Goal: Task Accomplishment & Management: Use online tool/utility

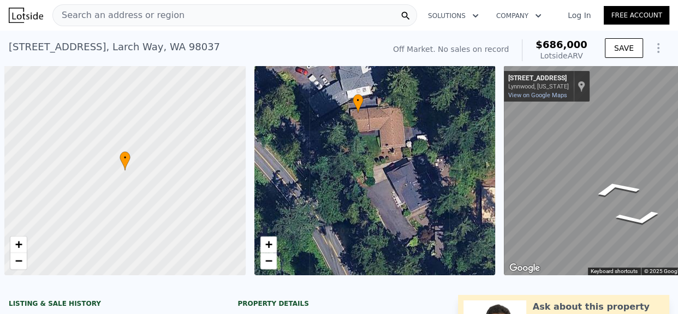
scroll to position [0, 84]
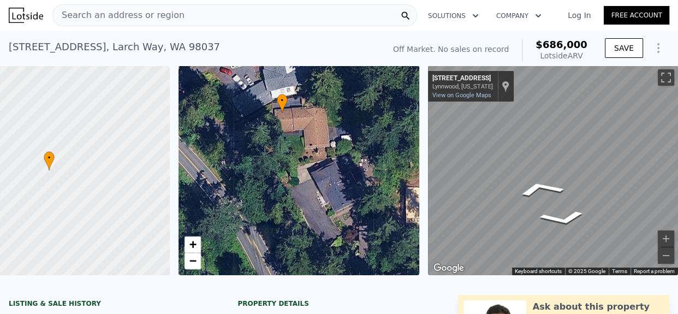
click at [193, 15] on div "Search an address or region" at bounding box center [234, 15] width 365 height 22
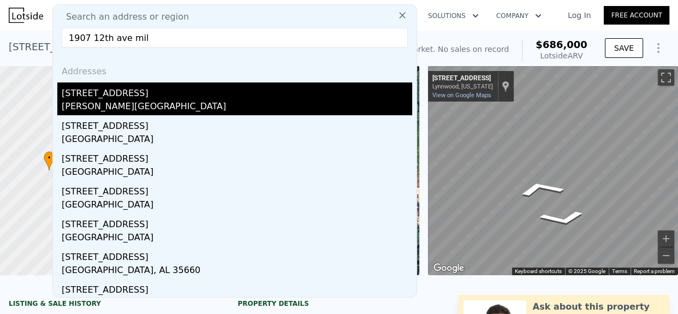
type input "1907 12th ave mil"
click at [138, 105] on div "[PERSON_NAME][GEOGRAPHIC_DATA]" at bounding box center [237, 107] width 351 height 15
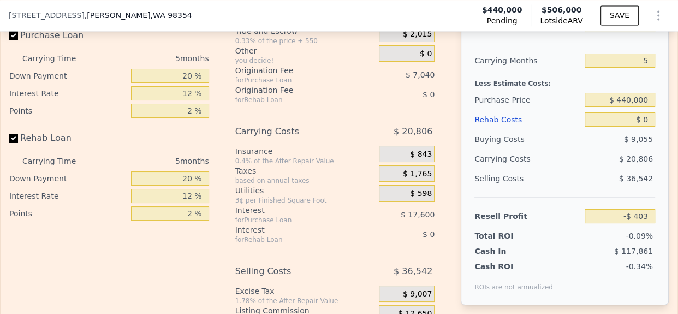
scroll to position [1693, 0]
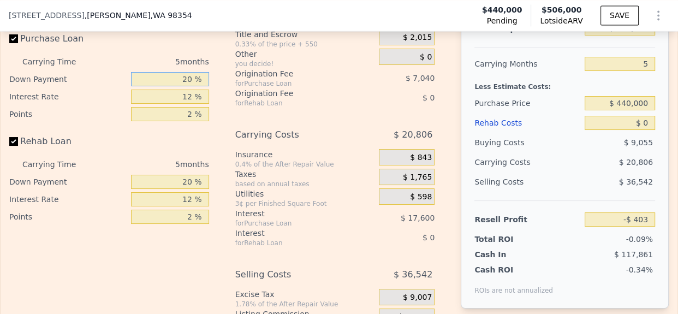
click at [180, 88] on div "20 %" at bounding box center [170, 78] width 78 height 17
click at [180, 86] on input "20 %" at bounding box center [170, 79] width 78 height 14
type input "10 %"
type input "-$ 3,483"
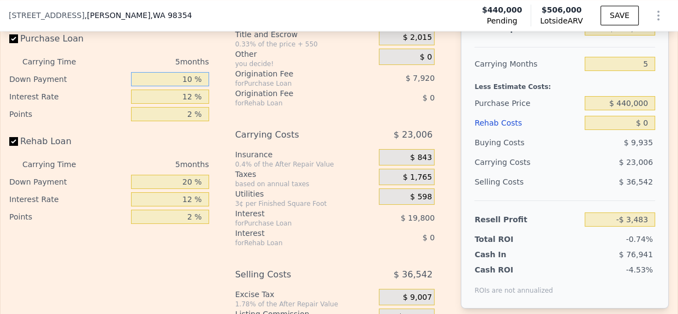
type input "10 %"
click at [182, 104] on input "12 %" at bounding box center [170, 97] width 78 height 14
type input "10 %"
type input "-$ 183"
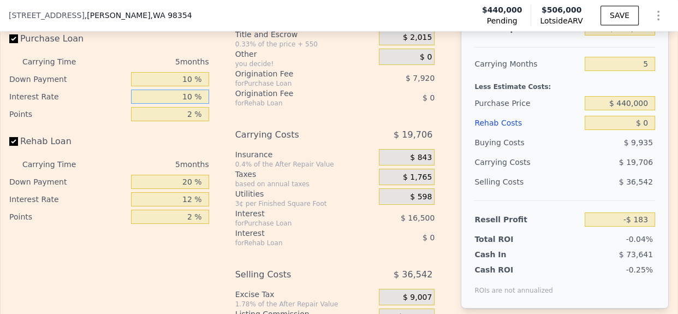
type input "10 %"
click at [184, 121] on input "2 %" at bounding box center [170, 114] width 78 height 14
type input "1.2 %"
type input "$ 2,985"
type input "1.2 %"
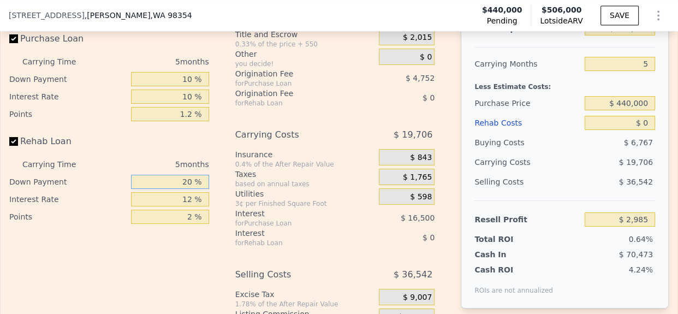
click at [185, 189] on input "20 %" at bounding box center [170, 182] width 78 height 14
type input "0 %"
click at [181, 206] on input "12 %" at bounding box center [170, 199] width 78 height 14
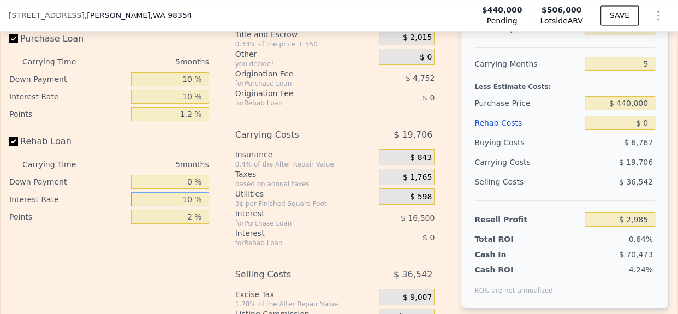
type input "10 %"
click at [183, 189] on input "0 %" at bounding box center [170, 182] width 78 height 14
type input "10 %"
click at [185, 224] on input "2 %" at bounding box center [170, 217] width 78 height 14
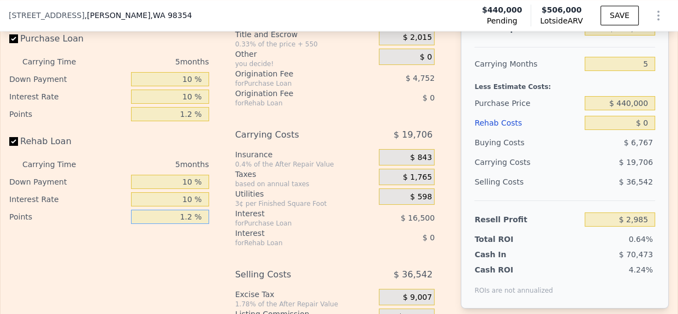
type input "1.2 %"
click at [387, 228] on div "$ 16,500" at bounding box center [396, 218] width 78 height 20
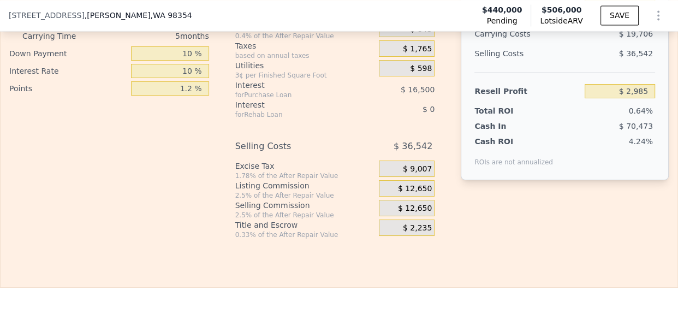
scroll to position [1821, 0]
click at [413, 193] on span "$ 12,650" at bounding box center [415, 188] width 34 height 10
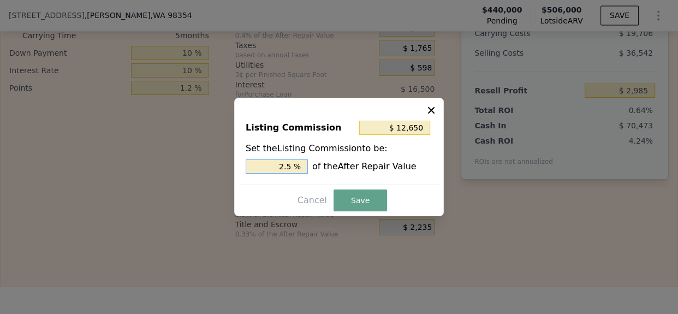
click at [282, 165] on input "2.5 %" at bounding box center [277, 166] width 62 height 14
type input "$ 10,120"
type input "2 %"
click at [354, 198] on button "Save" at bounding box center [361, 200] width 54 height 22
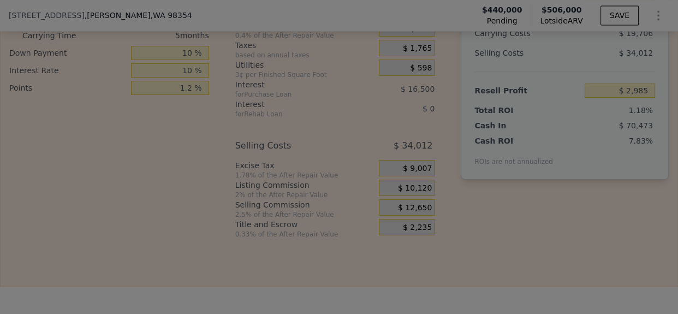
type input "$ 5,515"
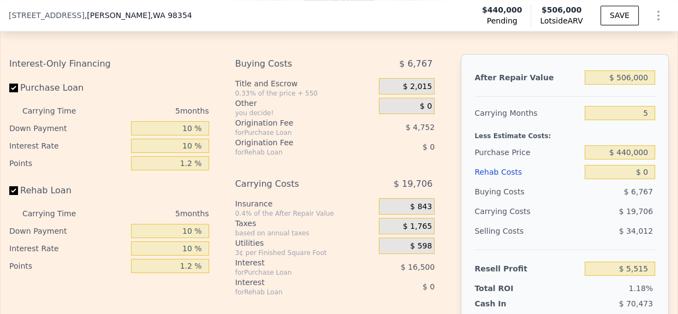
scroll to position [1621, 0]
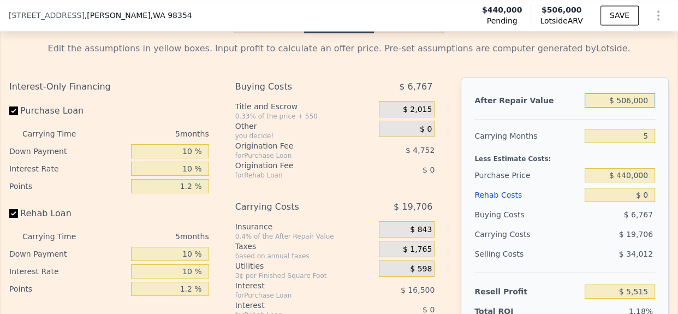
click at [624, 108] on input "$ 506,000" at bounding box center [620, 100] width 70 height 14
type input "$ 5"
type input "-$ 466,175"
type input "$ 505"
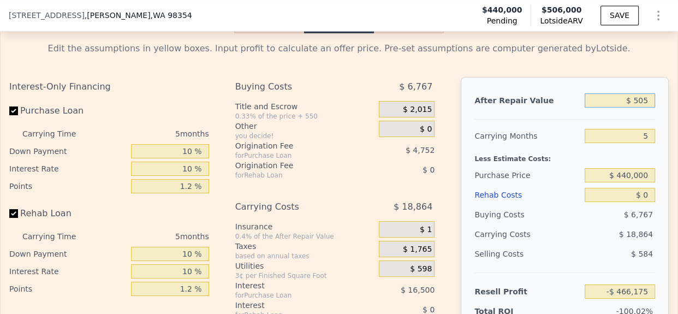
type input "-$ 465,710"
type input "$ 505,000"
type input "$ 4,582"
type input "$ 505,000"
click at [639, 143] on input "5" at bounding box center [620, 136] width 70 height 14
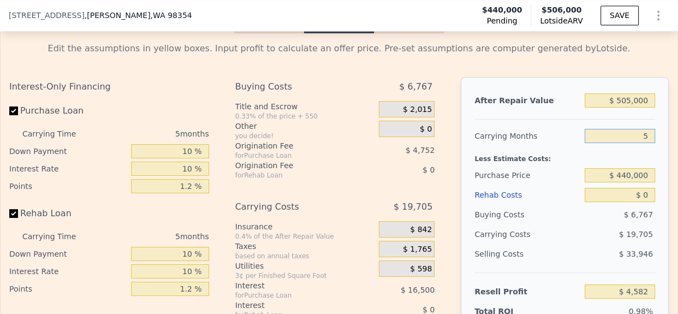
click at [639, 143] on input "5" at bounding box center [620, 136] width 70 height 14
type input "3"
type input "$ 12,464"
type input "4"
type input "$ 8,524"
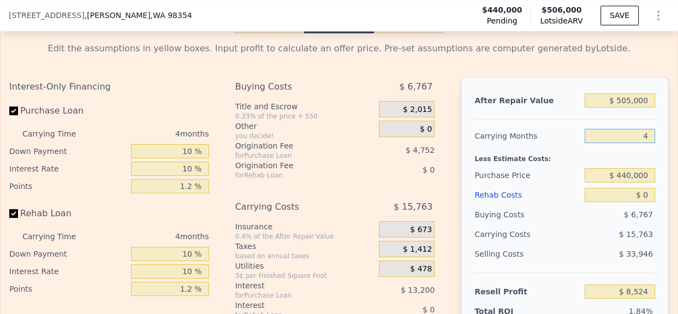
type input "4"
click at [630, 182] on input "$ 440,000" at bounding box center [620, 175] width 70 height 14
type input "$ 380,000"
click at [640, 202] on input "$ 0" at bounding box center [620, 195] width 70 height 14
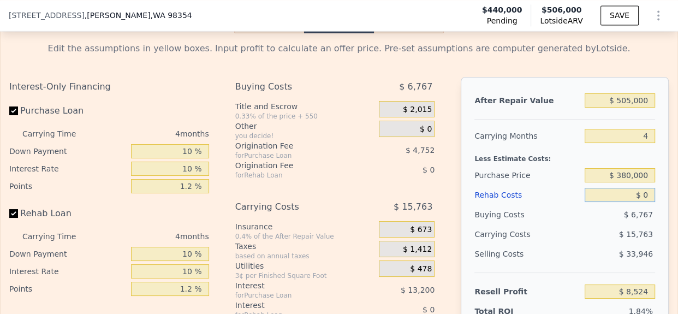
type input "$ 71,172"
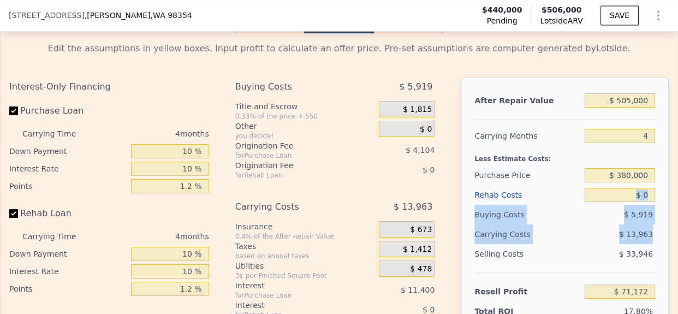
drag, startPoint x: 656, startPoint y: 242, endPoint x: 643, endPoint y: 210, distance: 34.1
click at [643, 210] on div "After Repair Value $ 505,000 Carrying Months 4 Less Estimate Costs: Purchase Pr…" at bounding box center [565, 229] width 208 height 304
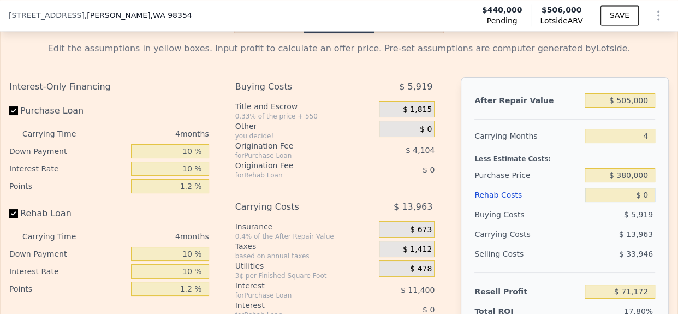
click at [643, 202] on input "$ 0" at bounding box center [620, 195] width 70 height 14
type input "$ 3"
type input "$ 71,169"
type input "$ 35,000"
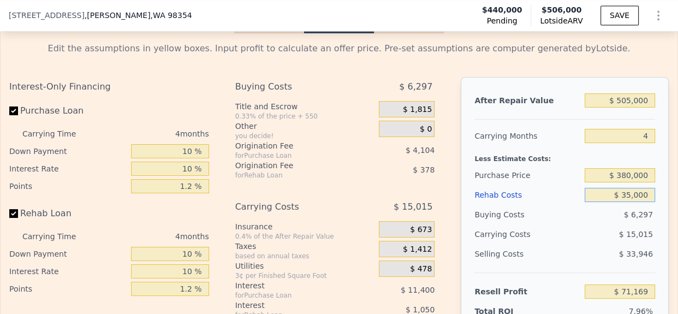
type input "$ 34,742"
type input "$ 35,000"
click at [649, 241] on div "After Repair Value $ 505,000 Carrying Months 4 Less Estimate Costs: Purchase Pr…" at bounding box center [565, 229] width 208 height 304
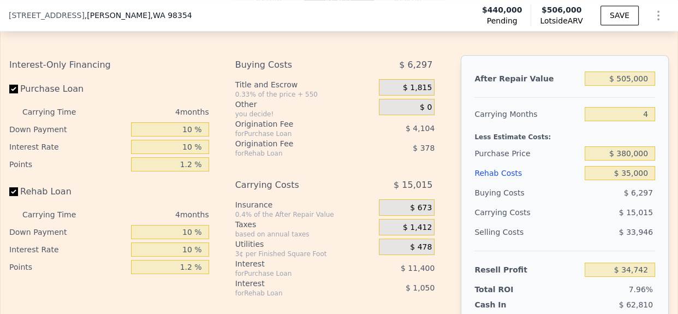
scroll to position [1630, 0]
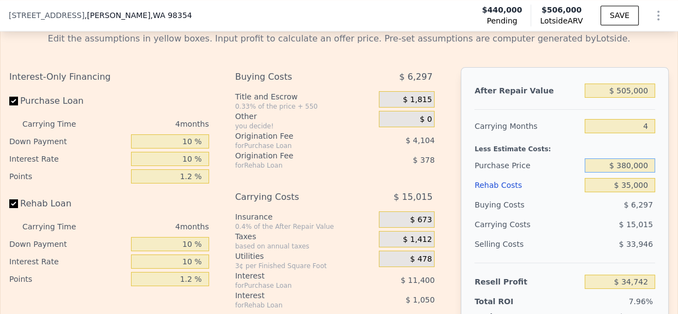
click at [638, 173] on input "$ 380,000" at bounding box center [620, 165] width 70 height 14
type input "$ 360,000"
click at [543, 254] on div "Selling Costs" at bounding box center [527, 244] width 106 height 20
type input "$ 55,624"
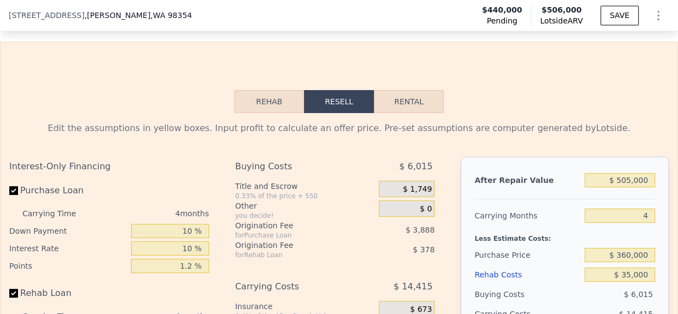
scroll to position [1538, 0]
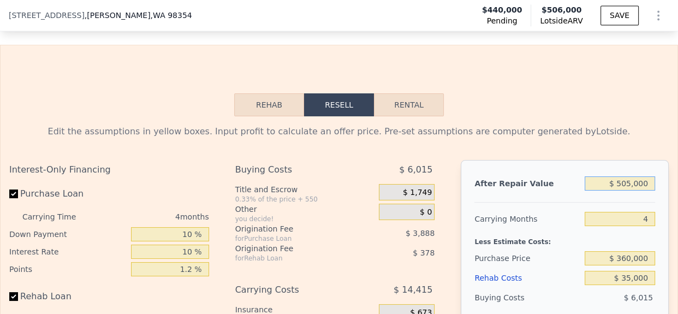
click at [621, 191] on input "$ 505,000" at bounding box center [620, 183] width 70 height 14
type input "$ 506,000"
type input "5"
type input "$ 0"
type input "-$ 403"
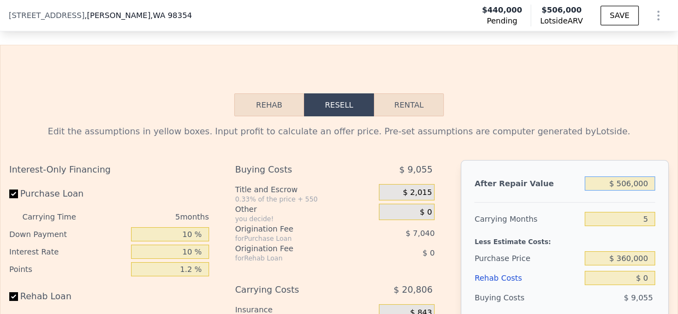
scroll to position [1632, 0]
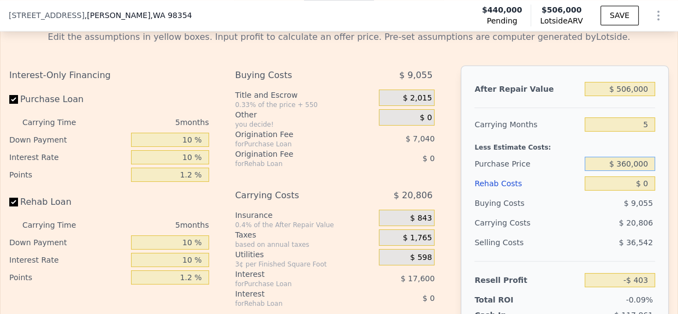
click at [624, 171] on input "$ 360,000" at bounding box center [620, 164] width 70 height 14
type input "$ 370,000"
click at [644, 191] on input "$ 0" at bounding box center [620, 183] width 70 height 14
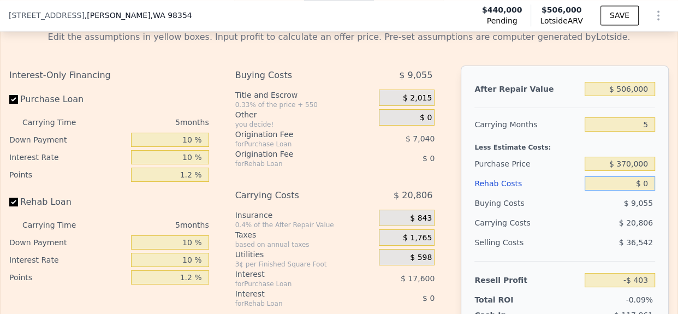
type input "$ 73,750"
type input "$ 30,000"
type input "$ 42,070"
type input "$ 30,000"
click at [592, 233] on div "$ 19,206" at bounding box center [600, 223] width 110 height 20
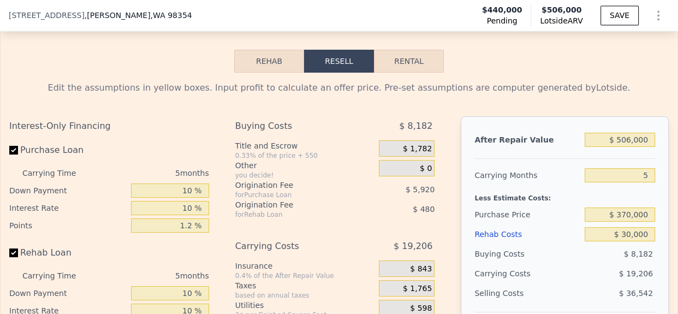
scroll to position [1581, 0]
click at [631, 147] on input "$ 506,000" at bounding box center [620, 140] width 70 height 14
type input "$ 510,000"
type input "$ 45,779"
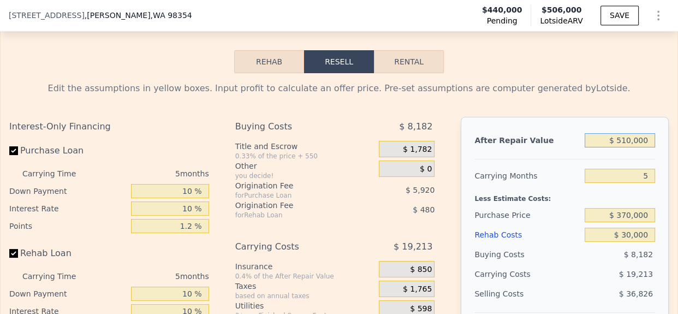
scroll to position [1633, 0]
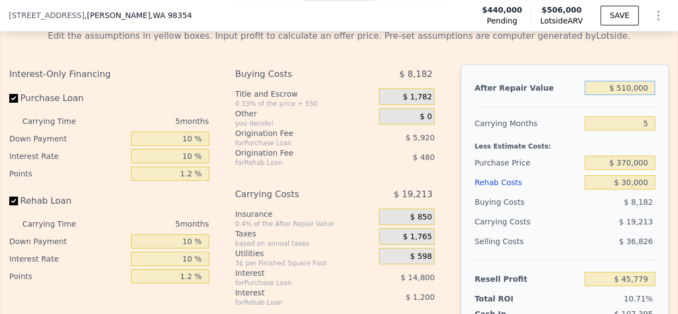
type input "$ 510,000"
drag, startPoint x: 634, startPoint y: 205, endPoint x: 622, endPoint y: 197, distance: 14.1
click at [622, 192] on div "$ 30,000" at bounding box center [620, 183] width 70 height 20
click at [622, 189] on input "$ 30,000" at bounding box center [620, 182] width 70 height 14
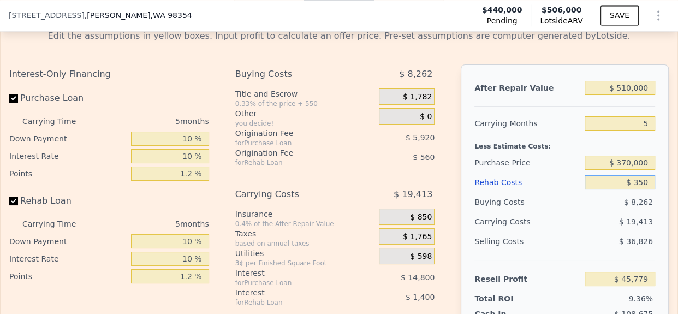
type input "$ 35"
type input "$ 40,499"
type input "$ 3"
type input "$ 77,456"
type input "$ 500,000"
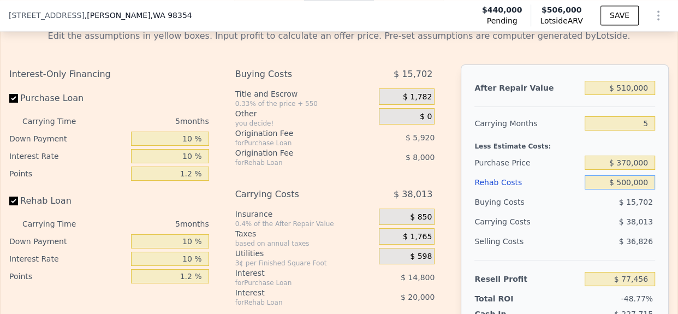
type input "-$ 450,541"
click at [586, 249] on div "$ 36,826" at bounding box center [620, 242] width 70 height 20
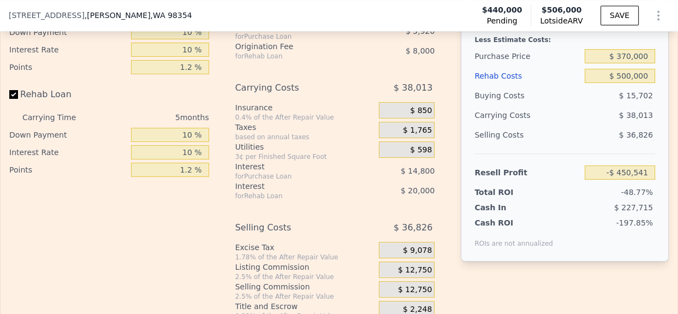
scroll to position [1723, 0]
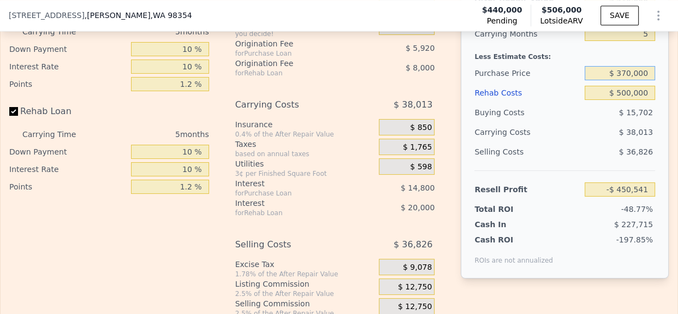
click at [622, 80] on input "$ 370,000" at bounding box center [620, 73] width 70 height 14
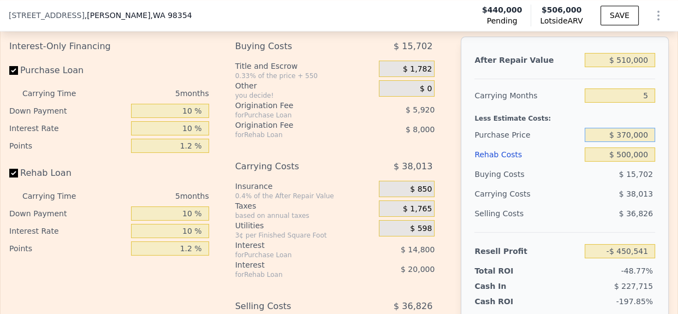
scroll to position [1650, 0]
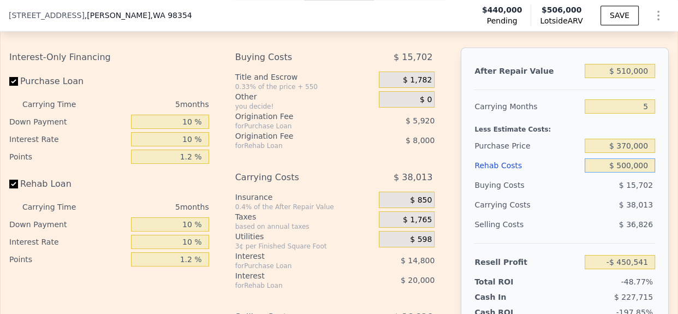
click at [630, 173] on input "$ 500,000" at bounding box center [620, 165] width 70 height 14
type input "$ 50,000"
type input "$ 24,659"
type input "$ 50,000"
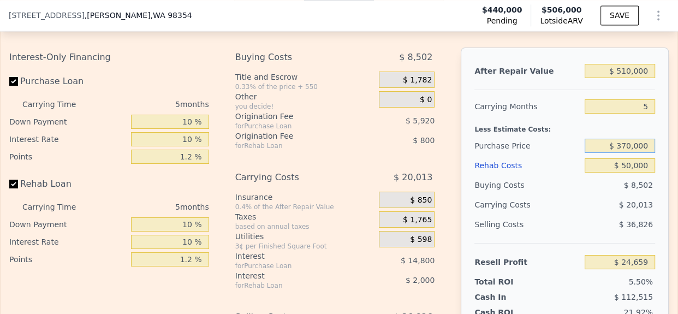
click at [621, 153] on input "$ 370,000" at bounding box center [620, 146] width 70 height 14
type input "$ 360,000"
click at [584, 215] on div "$ 20,013" at bounding box center [600, 205] width 110 height 20
type input "$ 35,252"
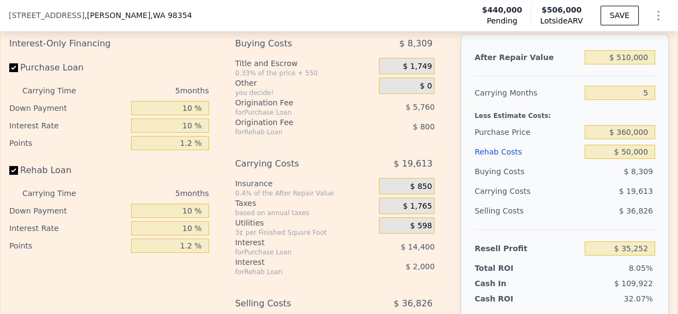
scroll to position [1662, 0]
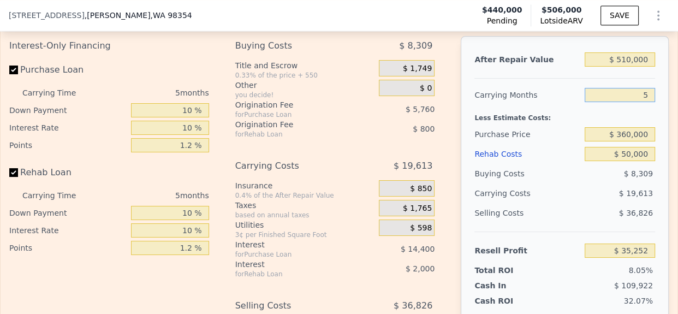
click at [643, 102] on input "5" at bounding box center [620, 95] width 70 height 14
type input "4"
type input "$ 39,175"
type input "4"
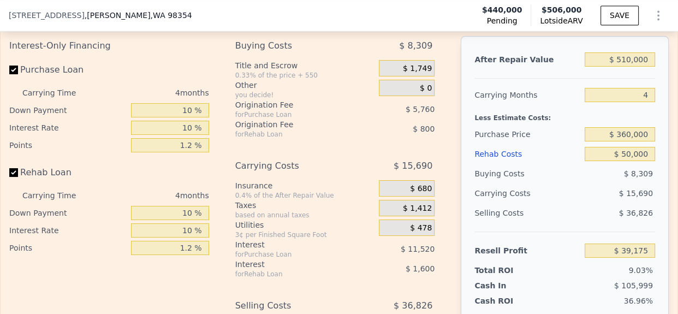
click at [587, 201] on div "$ 15,690" at bounding box center [600, 193] width 110 height 20
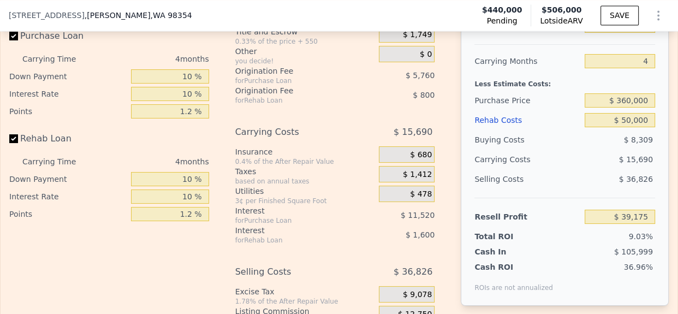
scroll to position [1692, 0]
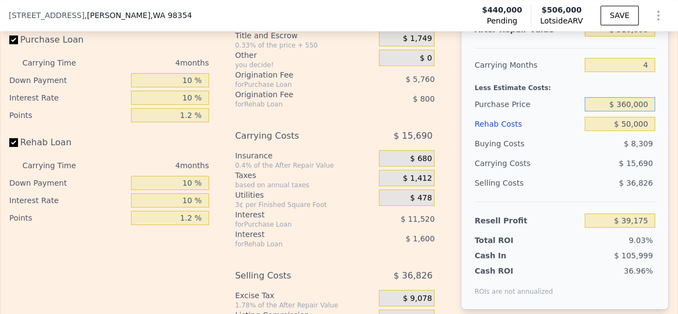
click at [637, 111] on input "$ 360,000" at bounding box center [620, 104] width 70 height 14
type input "$ 3"
click at [627, 131] on input "$ 50,000" at bounding box center [620, 124] width 70 height 14
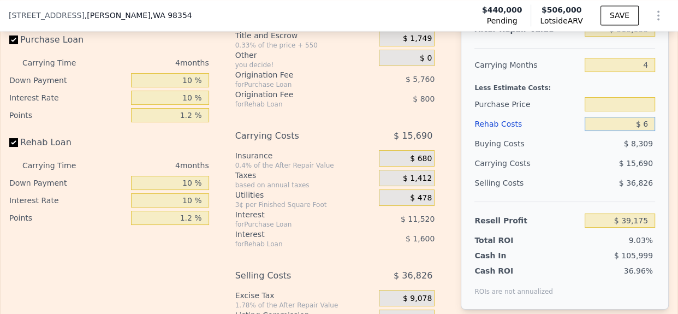
type input "$ 60"
type input "$ 360,000"
type input "$ 60,000"
type input "$ 28,695"
type input "$ 60,000"
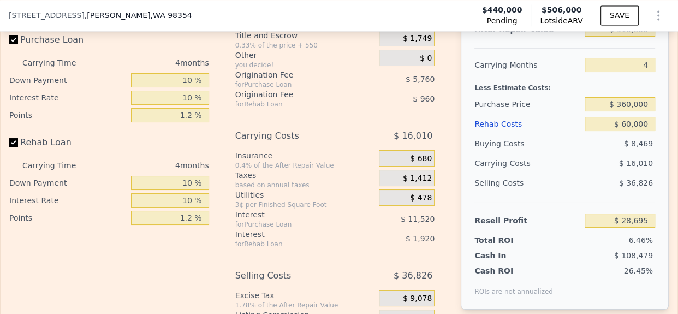
click at [585, 173] on div "$ 16,010" at bounding box center [600, 163] width 110 height 20
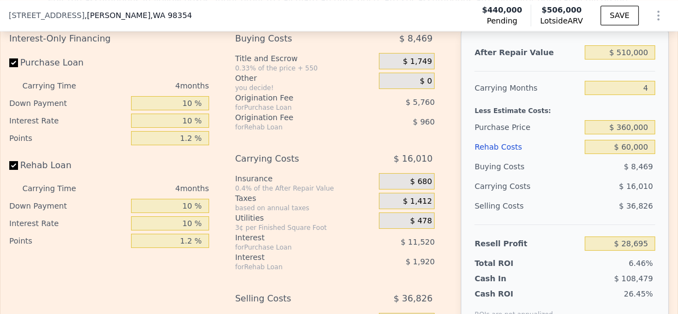
scroll to position [1670, 0]
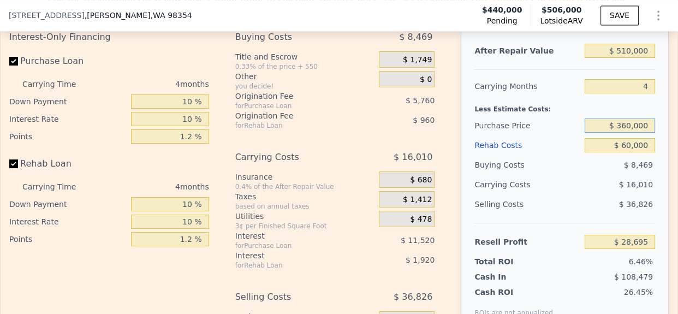
click at [622, 133] on input "$ 360,000" at bounding box center [620, 125] width 70 height 14
type input "$ 345,000"
click at [585, 175] on div "$ 8,469" at bounding box center [620, 165] width 70 height 20
type input "$ 44,465"
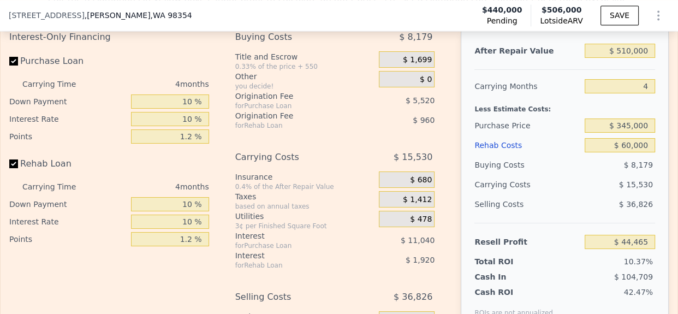
scroll to position [1716, 0]
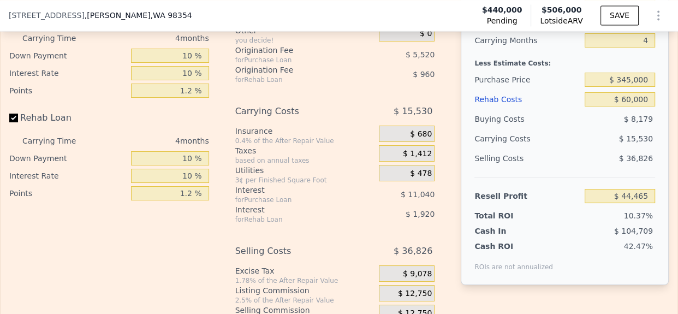
type input "$ 506,000"
type input "5"
type input "$ 0"
type input "-$ 403"
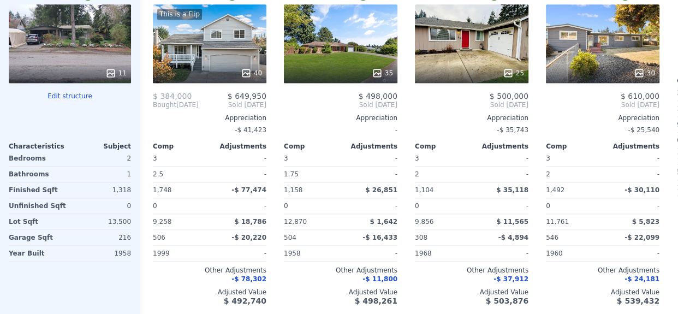
scroll to position [0, 0]
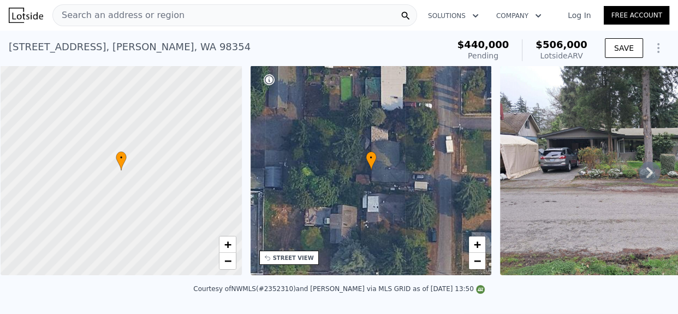
click at [219, 11] on div "Search an address or region" at bounding box center [234, 15] width 365 height 22
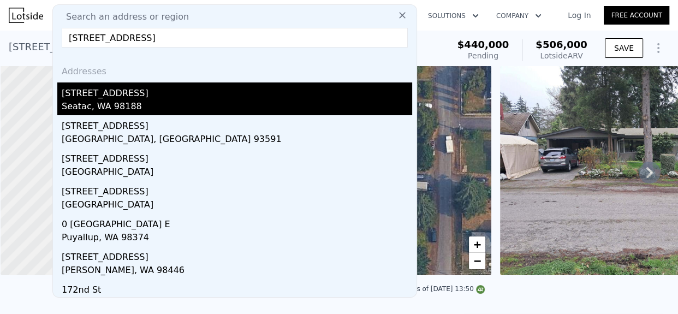
type input "[STREET_ADDRESS]"
click at [133, 102] on div "Seatac, WA 98188" at bounding box center [237, 107] width 351 height 15
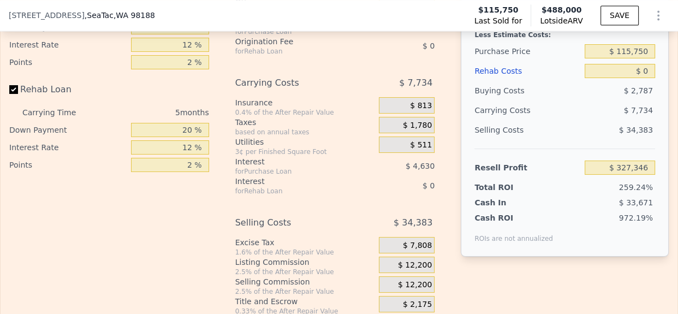
scroll to position [1469, 0]
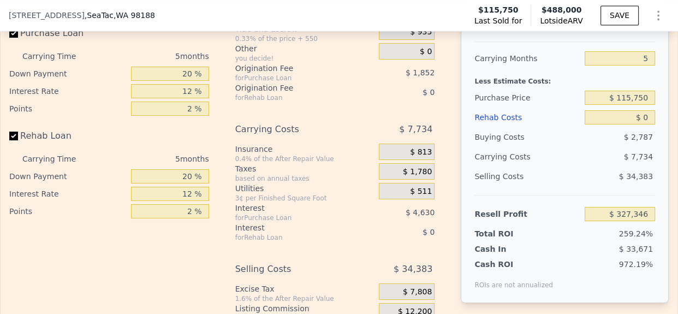
click at [623, 30] on input "$ 488,000" at bounding box center [620, 23] width 70 height 14
type input "$ 500,000"
type input "$ 338,494"
type input "$ 500,000"
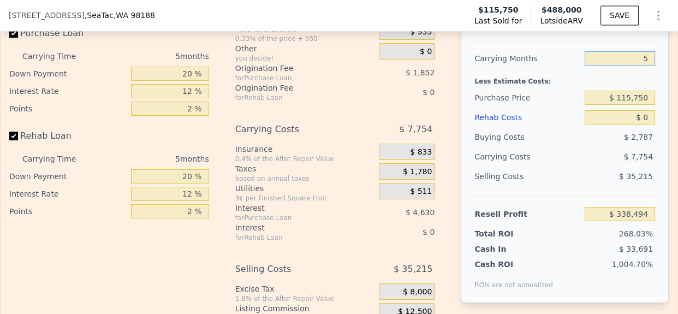
click at [637, 66] on input "5" at bounding box center [620, 58] width 70 height 14
type input "4"
type input "$ 340,044"
type input "4"
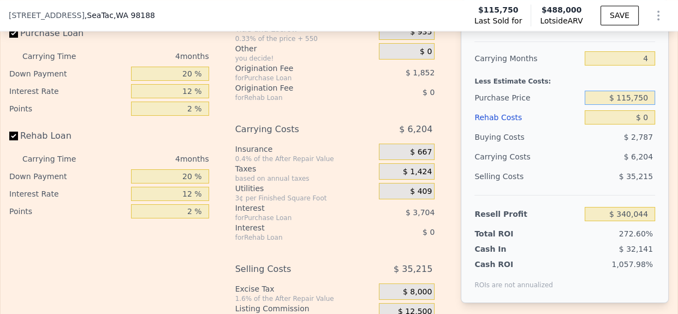
click at [626, 105] on input "$ 115,750" at bounding box center [620, 98] width 70 height 14
type input "$ 335,000"
click at [642, 124] on input "$ 0" at bounding box center [620, 117] width 70 height 14
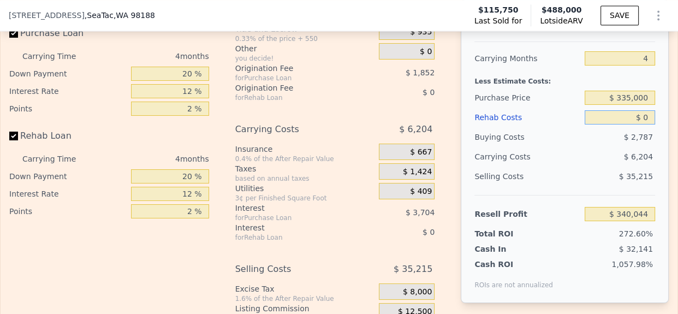
type input "$ 109,539"
type input "$ 50,000"
type input "$ 57,139"
type input "$ 50,000"
click at [653, 176] on div "After Repair Value $ 500,000 Carrying Months 4 Less Estimate Costs: Purchase Pr…" at bounding box center [565, 151] width 208 height 304
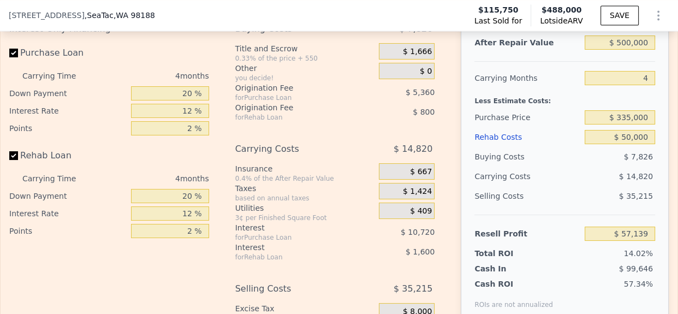
scroll to position [1447, 0]
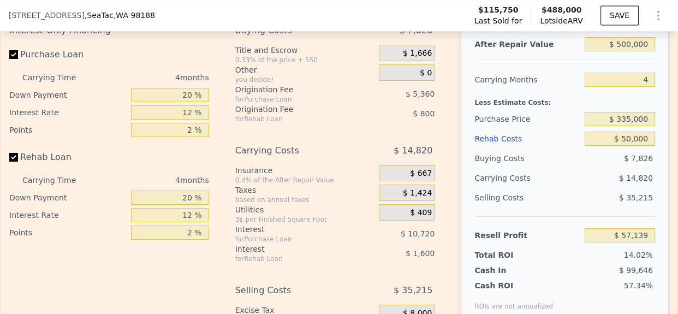
type input "$ 488,000"
type input "5"
type input "$ 0"
type input "$ 327,346"
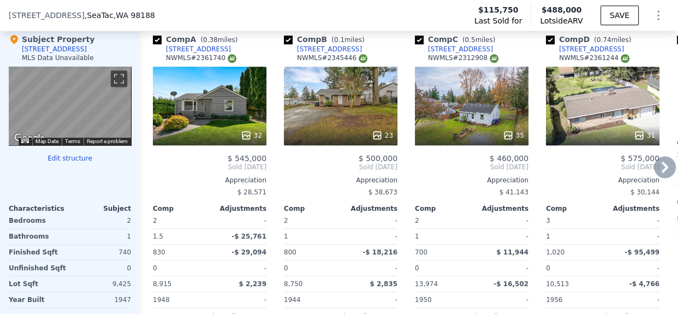
scroll to position [928, 0]
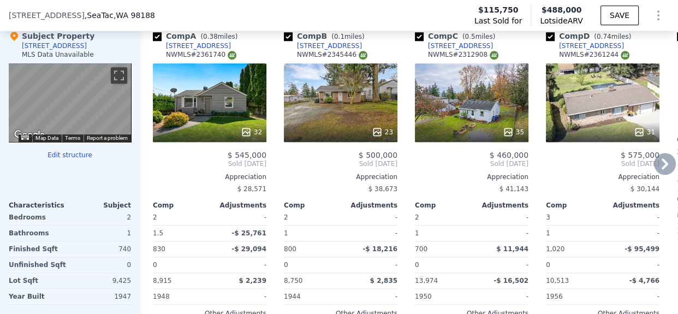
click at [219, 116] on div "32" at bounding box center [210, 102] width 114 height 79
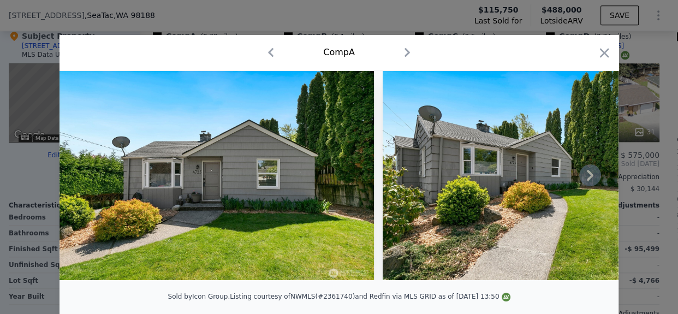
click at [590, 171] on icon at bounding box center [590, 175] width 22 height 22
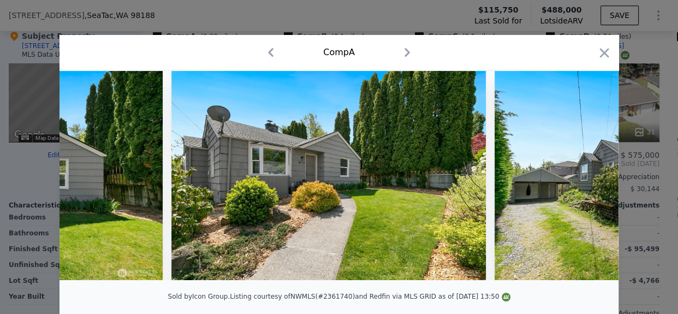
scroll to position [0, 262]
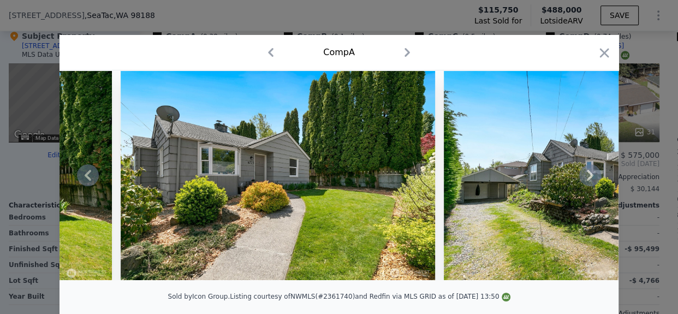
click at [590, 180] on icon at bounding box center [590, 175] width 22 height 22
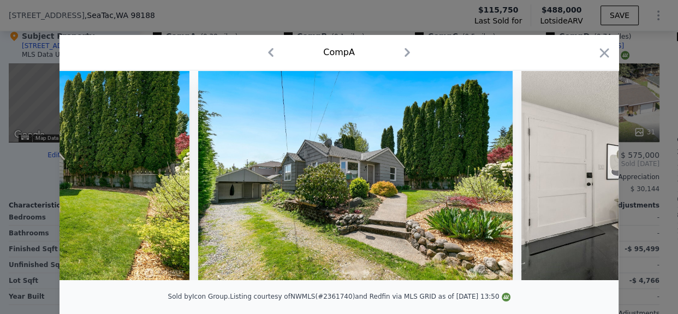
scroll to position [0, 524]
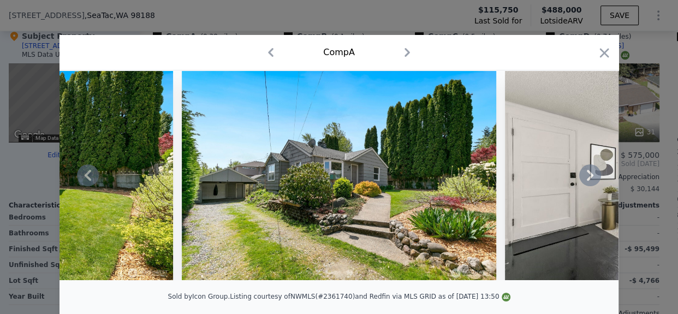
click at [588, 174] on icon at bounding box center [590, 175] width 22 height 22
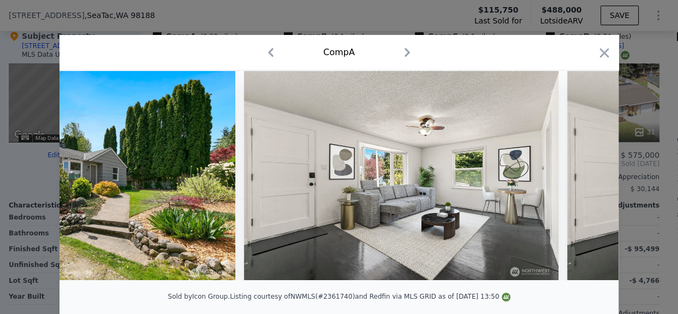
scroll to position [0, 786]
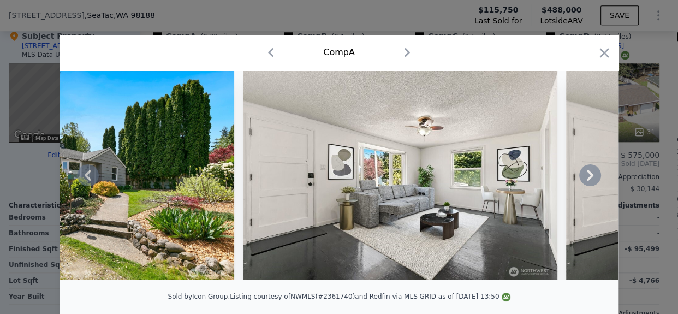
click at [587, 177] on icon at bounding box center [590, 175] width 7 height 11
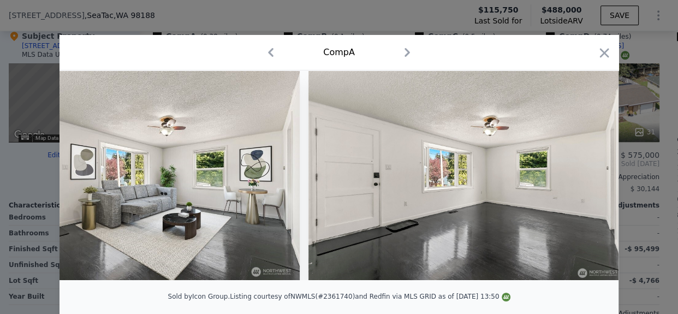
scroll to position [0, 1048]
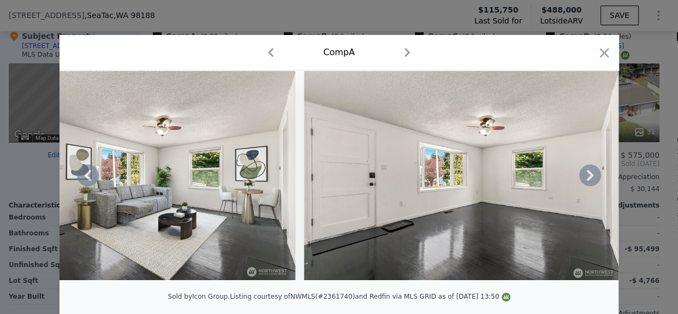
click at [587, 177] on icon at bounding box center [590, 175] width 7 height 11
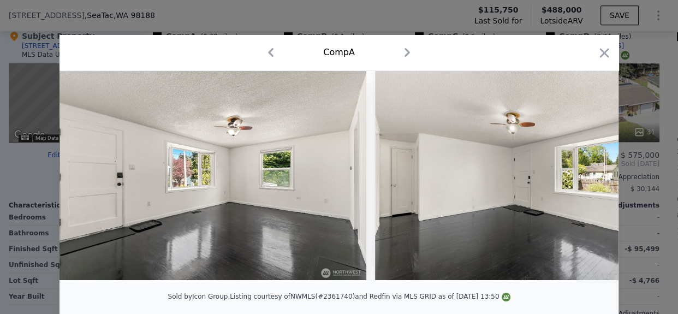
scroll to position [0, 1310]
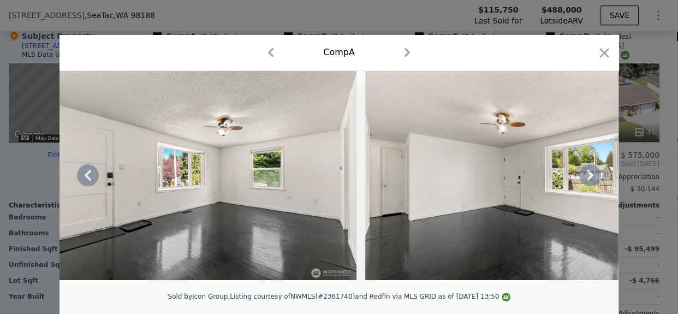
click at [583, 181] on icon at bounding box center [590, 175] width 22 height 22
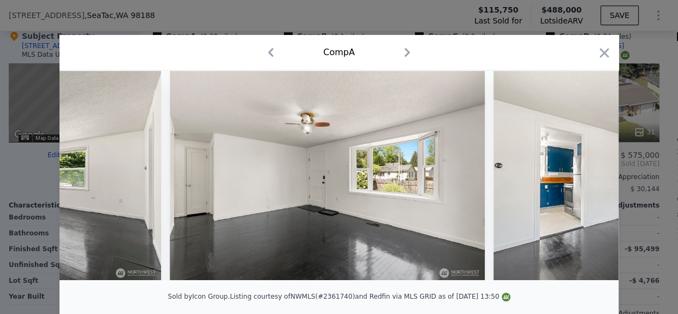
scroll to position [0, 1573]
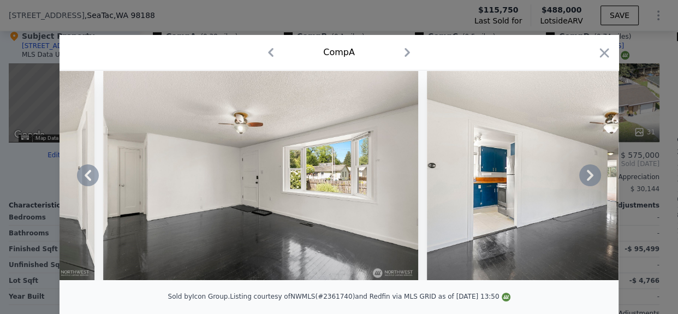
click at [585, 179] on icon at bounding box center [590, 175] width 22 height 22
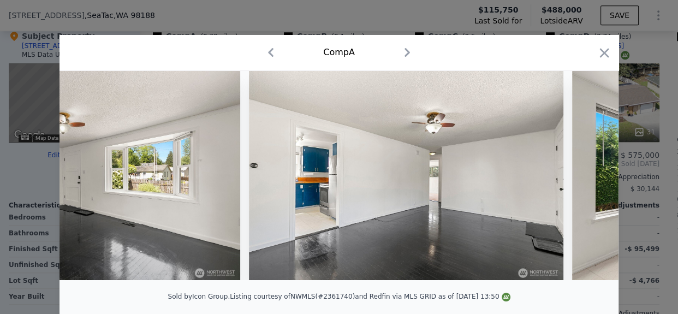
scroll to position [0, 1835]
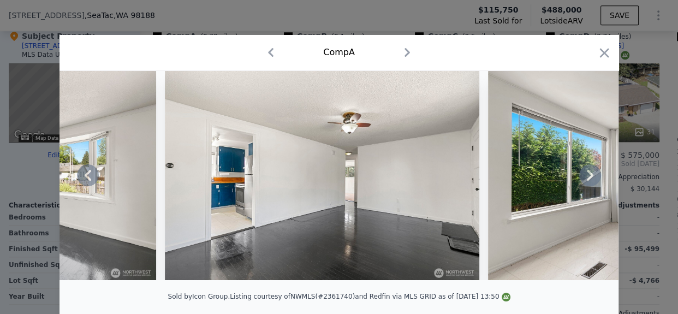
click at [587, 176] on icon at bounding box center [590, 175] width 7 height 11
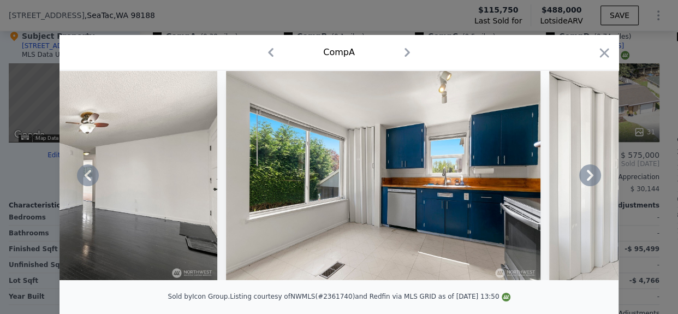
click at [587, 176] on icon at bounding box center [590, 175] width 7 height 11
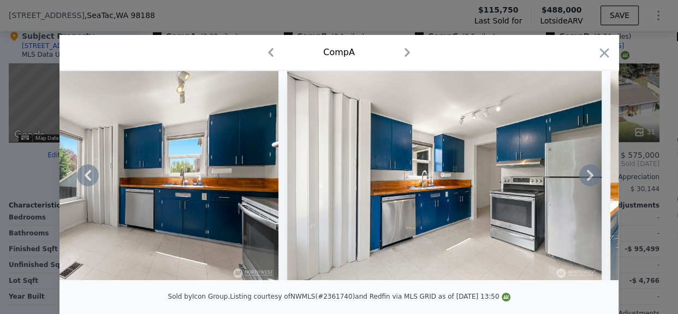
click at [587, 176] on icon at bounding box center [590, 175] width 7 height 11
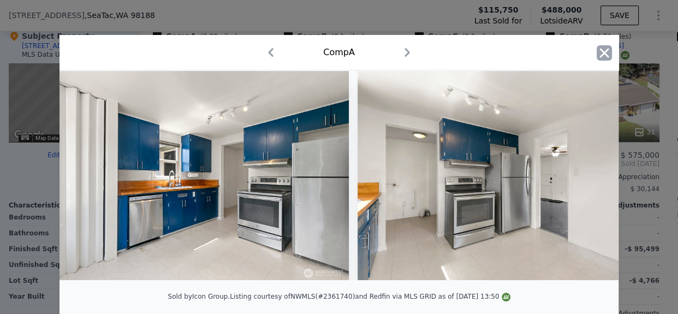
scroll to position [0, 2621]
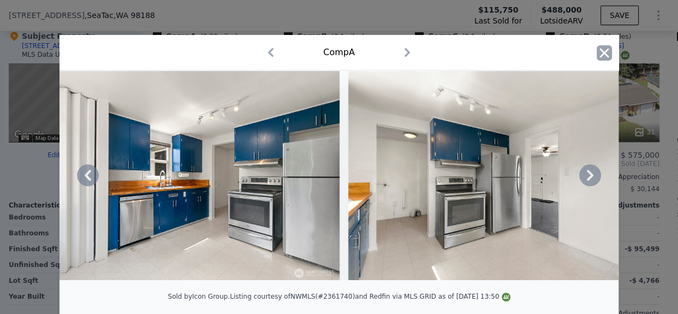
click at [597, 50] on icon "button" at bounding box center [604, 52] width 15 height 15
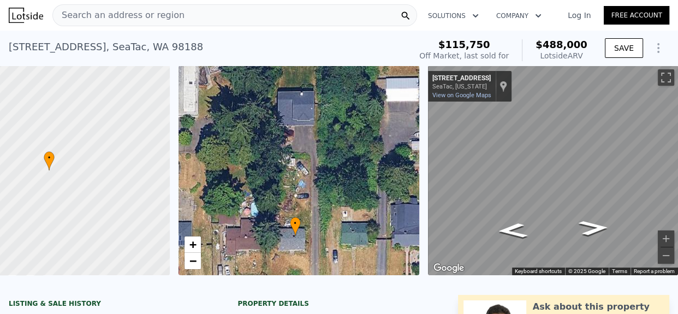
drag, startPoint x: 249, startPoint y: 168, endPoint x: 246, endPoint y: 245, distance: 77.1
click at [246, 245] on div "• + −" at bounding box center [299, 171] width 241 height 210
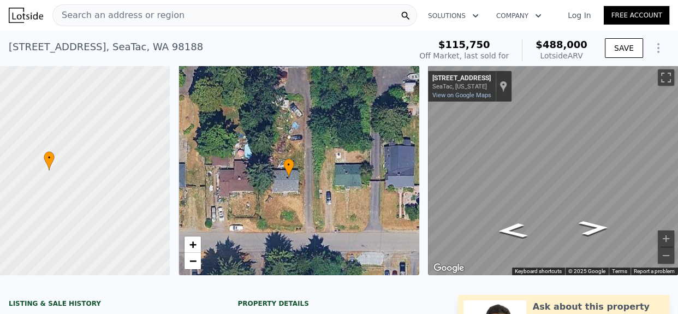
drag, startPoint x: 261, startPoint y: 210, endPoint x: 256, endPoint y: 144, distance: 66.2
click at [256, 142] on div "• + −" at bounding box center [299, 171] width 241 height 210
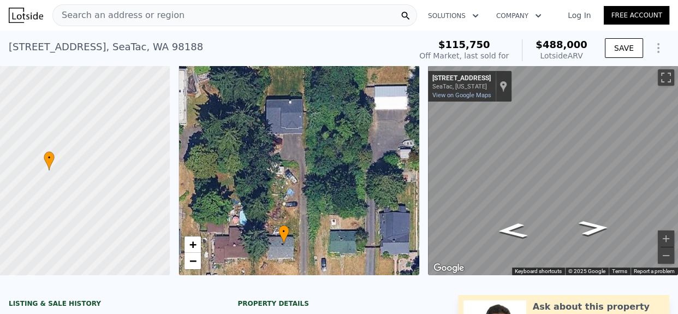
drag, startPoint x: 289, startPoint y: 147, endPoint x: 282, endPoint y: 212, distance: 64.8
click at [282, 212] on div "• + −" at bounding box center [299, 171] width 241 height 210
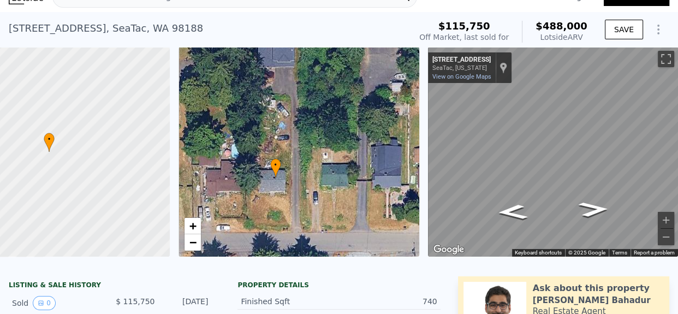
drag, startPoint x: 282, startPoint y: 195, endPoint x: 275, endPoint y: 148, distance: 47.5
click at [275, 148] on div "• + −" at bounding box center [299, 152] width 241 height 210
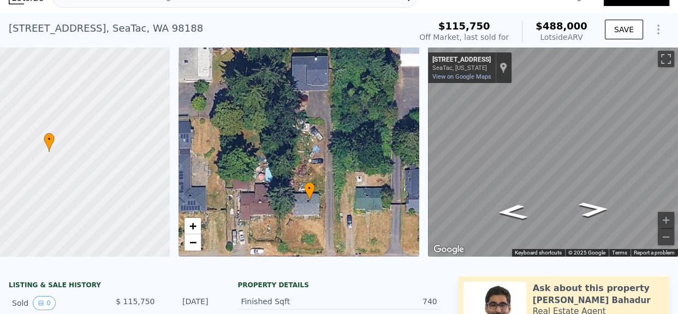
drag, startPoint x: 289, startPoint y: 192, endPoint x: 323, endPoint y: 215, distance: 40.4
click at [323, 215] on div "• + −" at bounding box center [299, 152] width 241 height 210
click at [189, 245] on span "−" at bounding box center [192, 242] width 7 height 14
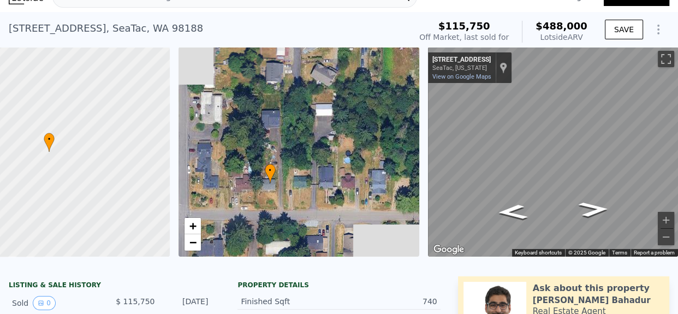
drag, startPoint x: 310, startPoint y: 191, endPoint x: 275, endPoint y: 200, distance: 35.5
click at [275, 200] on div "• + −" at bounding box center [299, 152] width 241 height 210
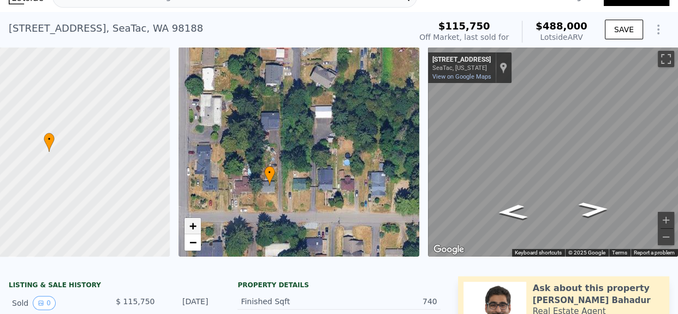
click at [188, 223] on link "+" at bounding box center [193, 226] width 16 height 16
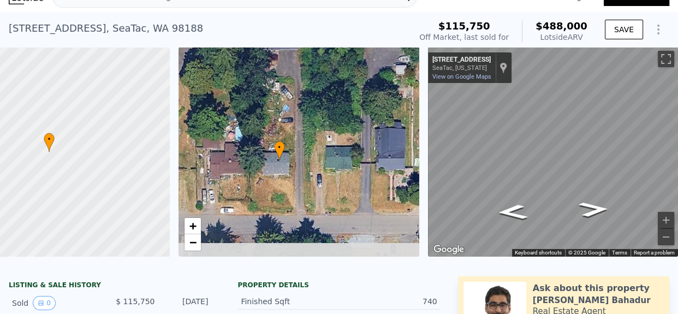
drag, startPoint x: 273, startPoint y: 203, endPoint x: 312, endPoint y: 145, distance: 70.1
click at [312, 145] on div "• + −" at bounding box center [299, 152] width 241 height 210
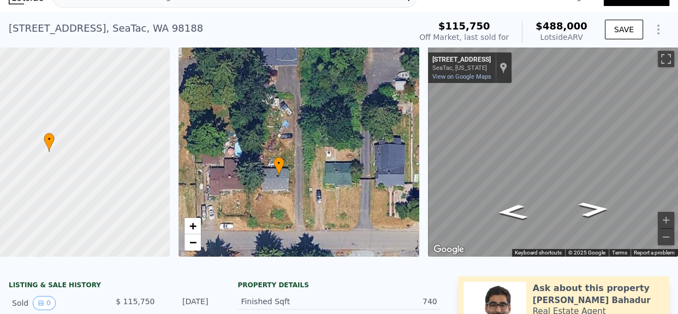
drag, startPoint x: 268, startPoint y: 131, endPoint x: 266, endPoint y: 153, distance: 21.9
click at [266, 153] on div "• + −" at bounding box center [299, 152] width 241 height 210
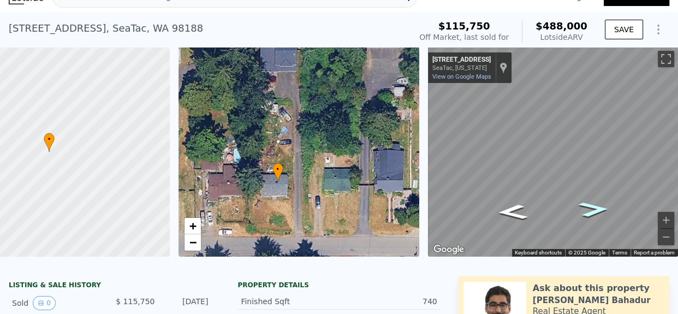
click at [582, 206] on icon "Go East, S 172nd St" at bounding box center [594, 209] width 56 height 22
click at [658, 51] on button "Toggle fullscreen view" at bounding box center [666, 59] width 16 height 16
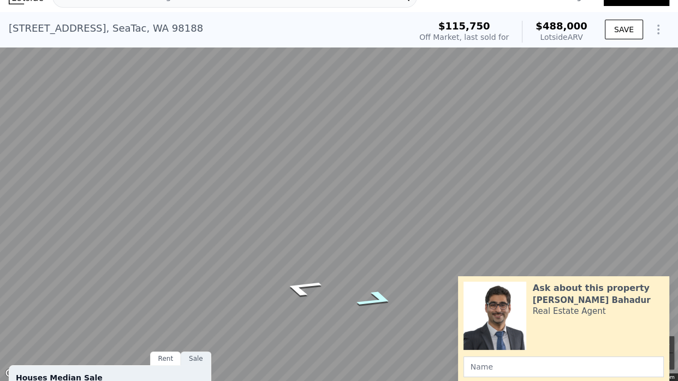
click at [382, 302] on icon "Go East, S 172nd St" at bounding box center [376, 299] width 73 height 26
click at [304, 289] on icon "Go West, S 172nd St" at bounding box center [302, 288] width 73 height 26
click at [301, 294] on icon "Go East, S 172nd St" at bounding box center [298, 291] width 53 height 22
click at [295, 293] on icon "Go East, S 172nd St" at bounding box center [298, 291] width 53 height 22
click at [384, 285] on icon "Go West, S 172nd St" at bounding box center [379, 280] width 61 height 25
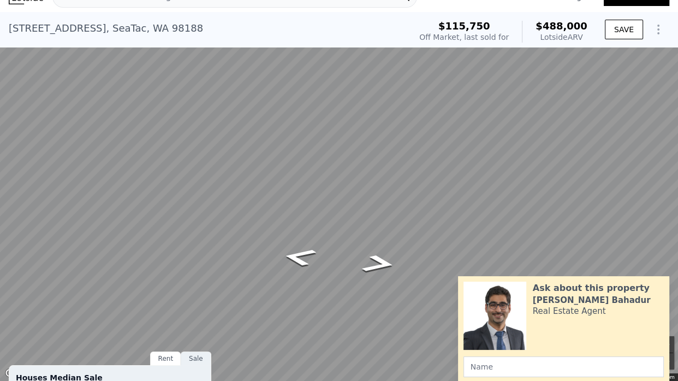
click at [379, 268] on icon "Go East, S 172nd St" at bounding box center [378, 263] width 63 height 27
click at [377, 266] on icon "Go East, S 172nd St" at bounding box center [379, 264] width 64 height 27
click at [383, 265] on icon "Go East, S 172nd St" at bounding box center [379, 264] width 64 height 27
click at [384, 268] on icon "Go East, S 172nd St" at bounding box center [379, 264] width 64 height 27
click at [302, 260] on icon "Go West, S 172nd St" at bounding box center [300, 256] width 64 height 27
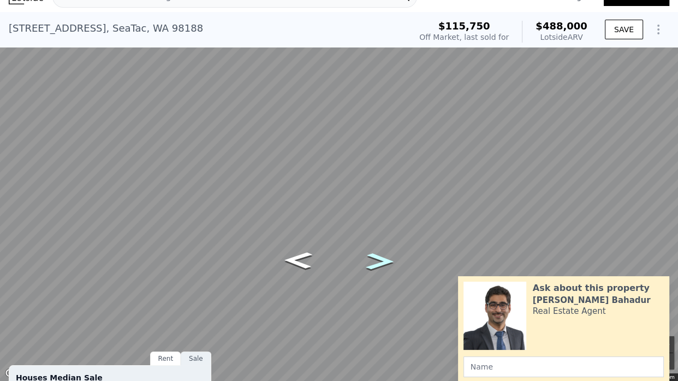
click at [373, 265] on icon "Go East, S 172nd St" at bounding box center [379, 261] width 51 height 25
click at [376, 266] on icon "Go East, S 172nd St" at bounding box center [379, 266] width 64 height 27
click at [305, 256] on icon "Go West, S 172nd St" at bounding box center [302, 262] width 72 height 28
click at [368, 289] on icon "Go East, S 172nd St" at bounding box center [373, 285] width 76 height 28
click at [371, 276] on icon "Go East, S 172nd St" at bounding box center [378, 279] width 68 height 26
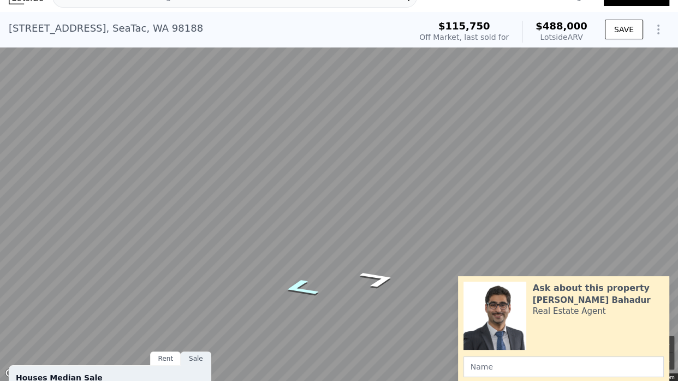
click at [300, 286] on icon "Go West, S 172nd St" at bounding box center [300, 288] width 68 height 26
click at [296, 287] on icon "Go West, S 172nd St" at bounding box center [300, 288] width 68 height 26
click at [300, 274] on icon "Go West, S 172nd St" at bounding box center [298, 280] width 51 height 22
click at [666, 10] on button "Toggle fullscreen view" at bounding box center [666, 12] width 16 height 16
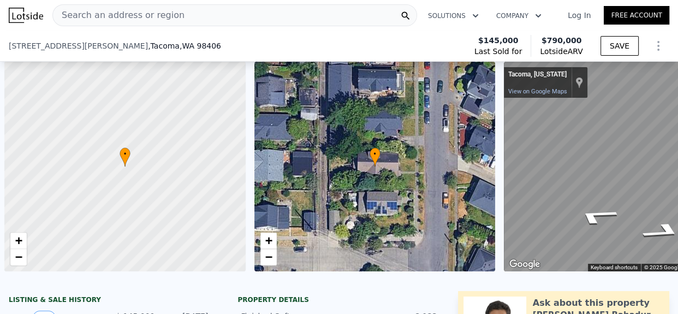
scroll to position [0, 84]
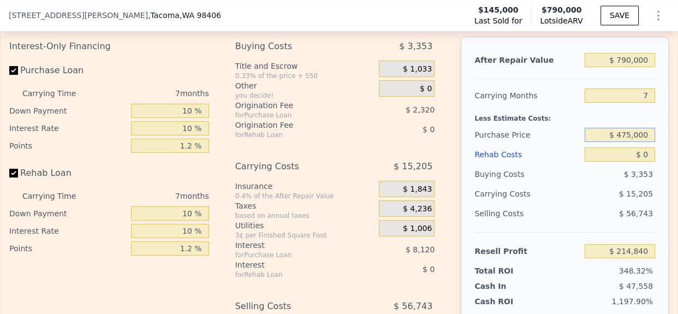
type input "$ 569,699"
